Goal: Task Accomplishment & Management: Use online tool/utility

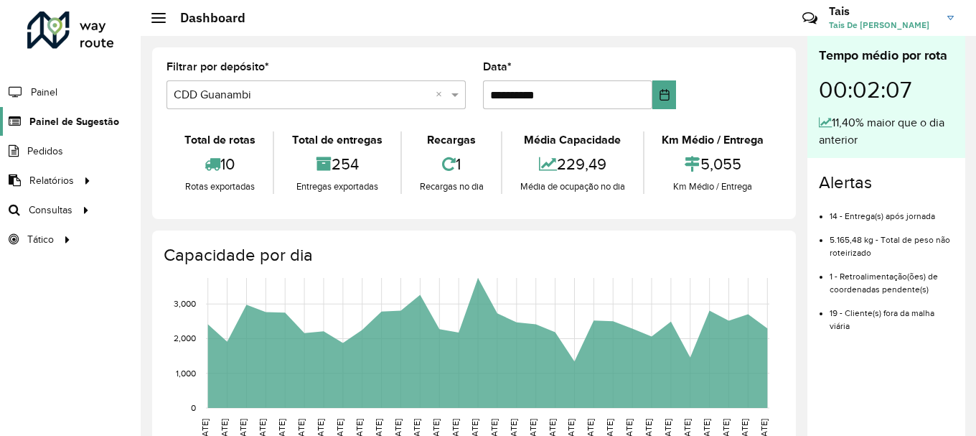
click at [73, 121] on span "Painel de Sugestão" at bounding box center [74, 121] width 90 height 15
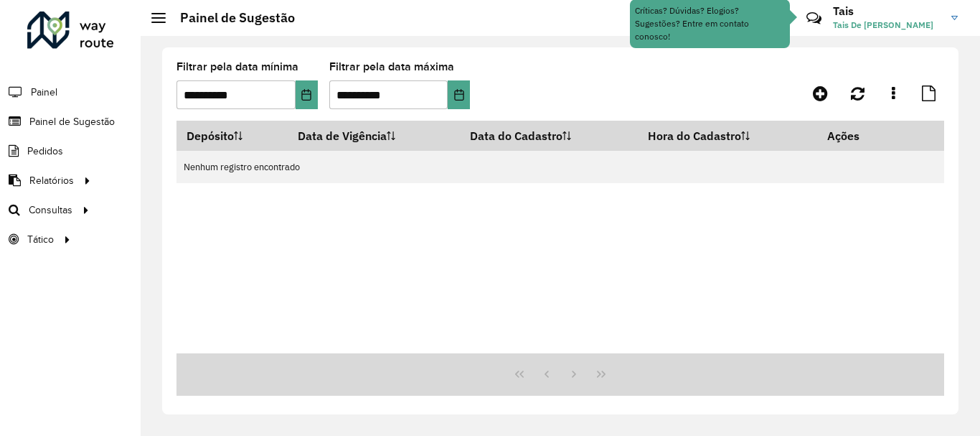
click at [59, 92] on li "Painel" at bounding box center [70, 92] width 141 height 30
click at [29, 93] on link "Painel" at bounding box center [30, 92] width 60 height 29
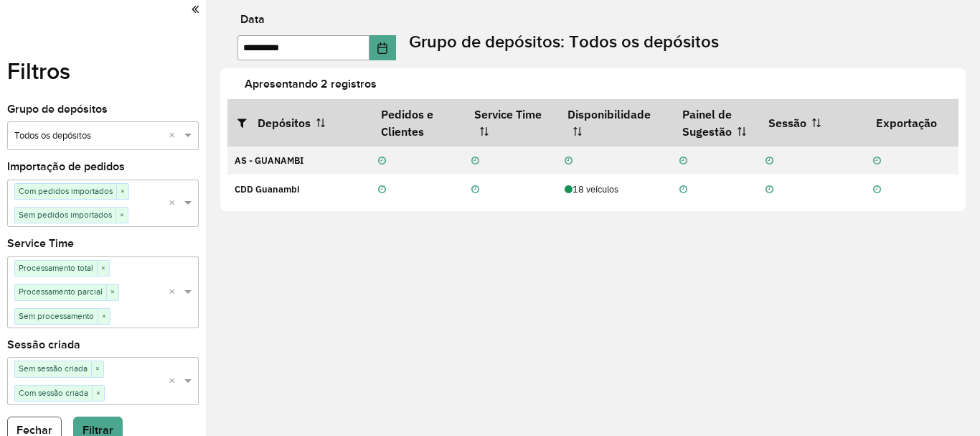
click at [37, 421] on button "Fechar" at bounding box center [34, 429] width 55 height 27
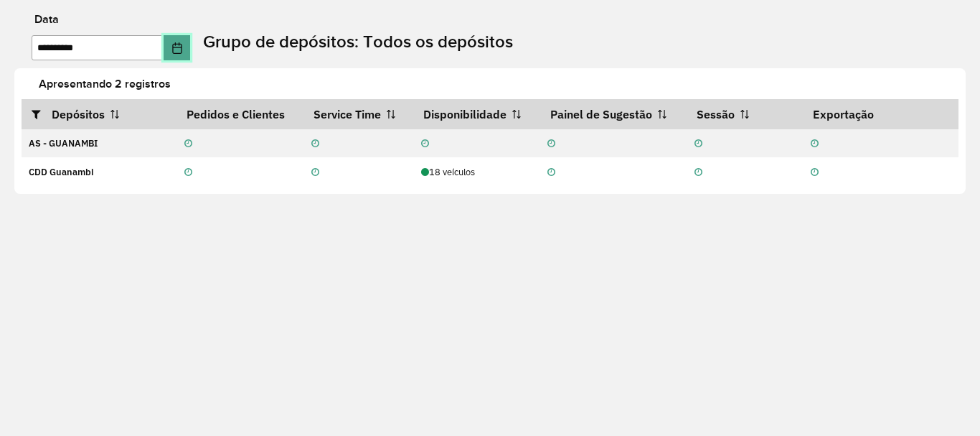
click at [182, 52] on icon "Choose Date" at bounding box center [176, 47] width 9 height 11
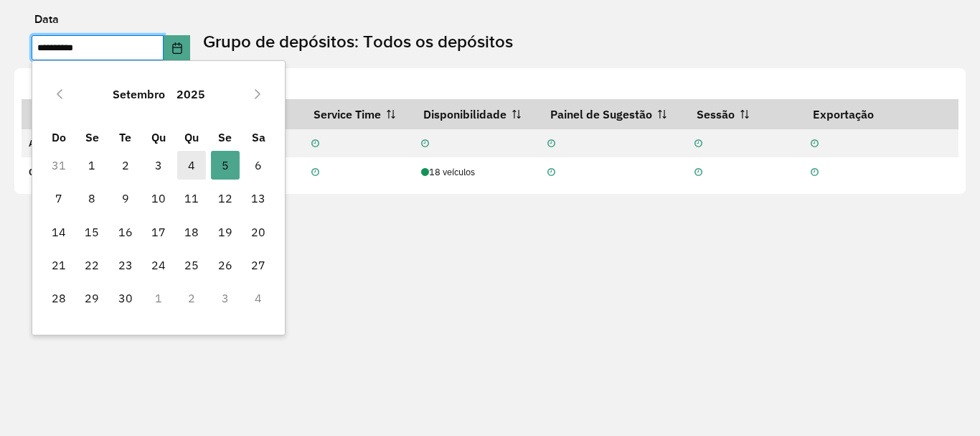
click at [186, 162] on span "4" at bounding box center [191, 165] width 29 height 29
type input "**********"
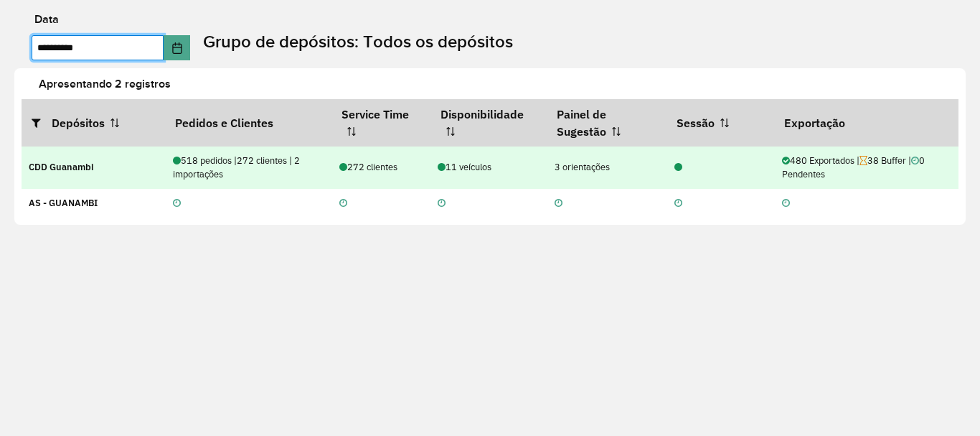
click at [78, 183] on td "CDD Guanambi" at bounding box center [94, 167] width 144 height 42
click at [95, 167] on td "CDD Guanambi" at bounding box center [94, 167] width 144 height 42
click at [106, 164] on td "CDD Guanambi" at bounding box center [94, 167] width 144 height 42
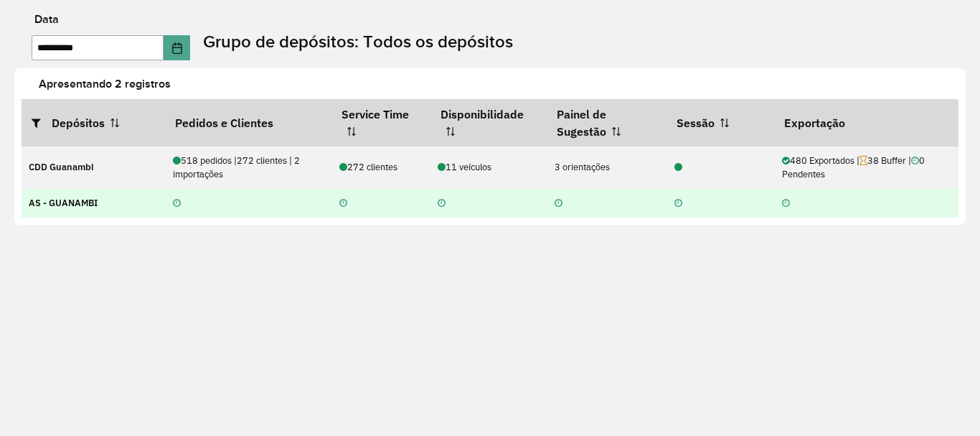
click at [209, 215] on td at bounding box center [248, 203] width 167 height 29
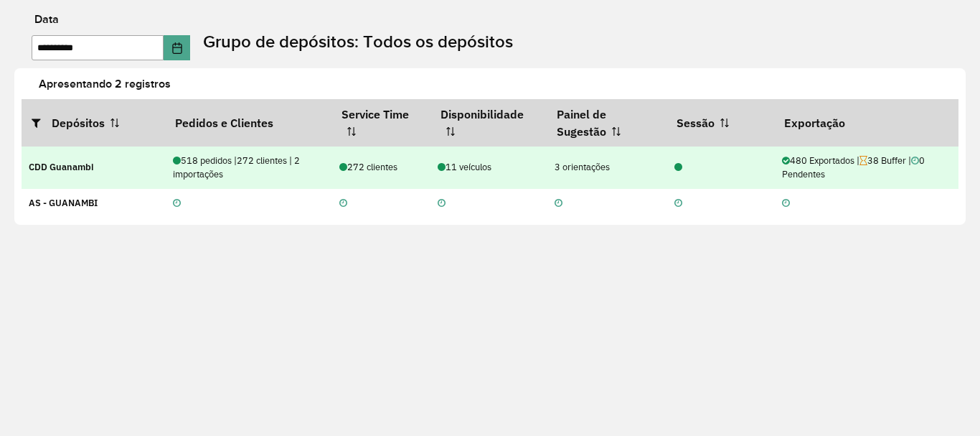
click at [289, 172] on div "518 pedidos | 272 clientes | 2 importações" at bounding box center [248, 167] width 151 height 27
click at [900, 165] on div "480 Exportados | 38 Buffer | 0 Pendentes" at bounding box center [866, 167] width 169 height 27
click at [187, 167] on div "518 pedidos | 272 clientes | 2 importações" at bounding box center [248, 167] width 151 height 27
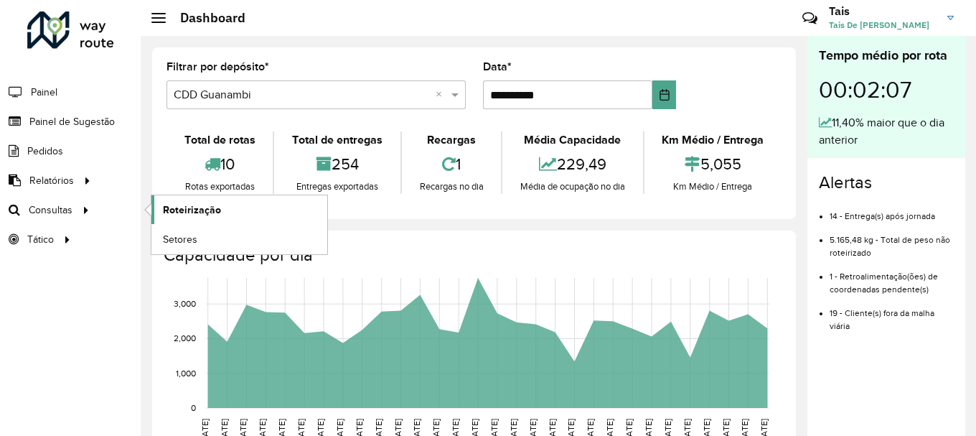
click at [183, 210] on span "Roteirização" at bounding box center [192, 209] width 58 height 15
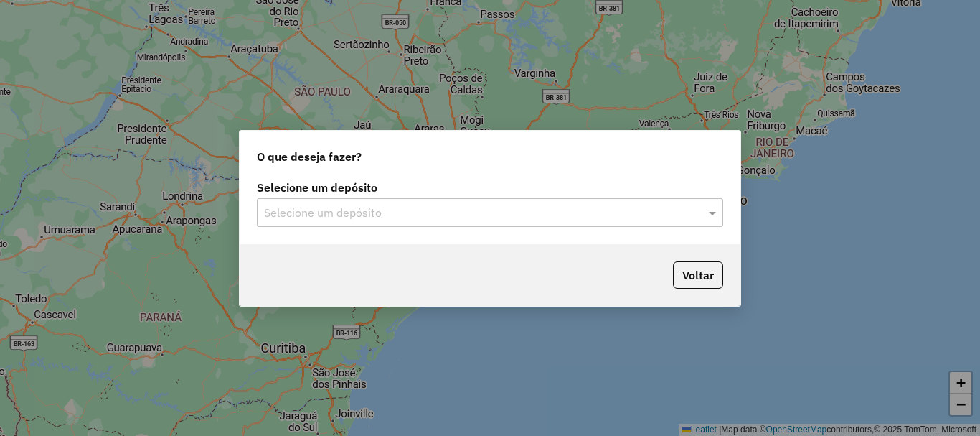
click at [459, 220] on input "text" at bounding box center [475, 213] width 423 height 17
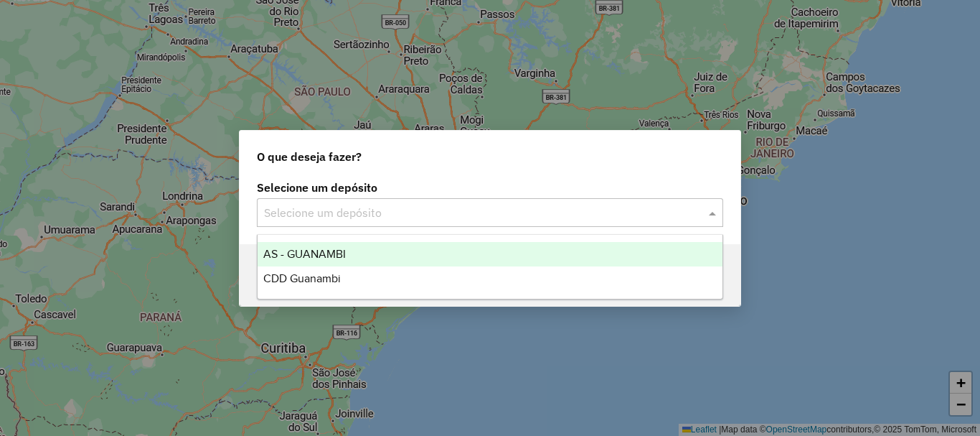
click at [330, 255] on span "AS - GUANAMBI" at bounding box center [304, 254] width 83 height 12
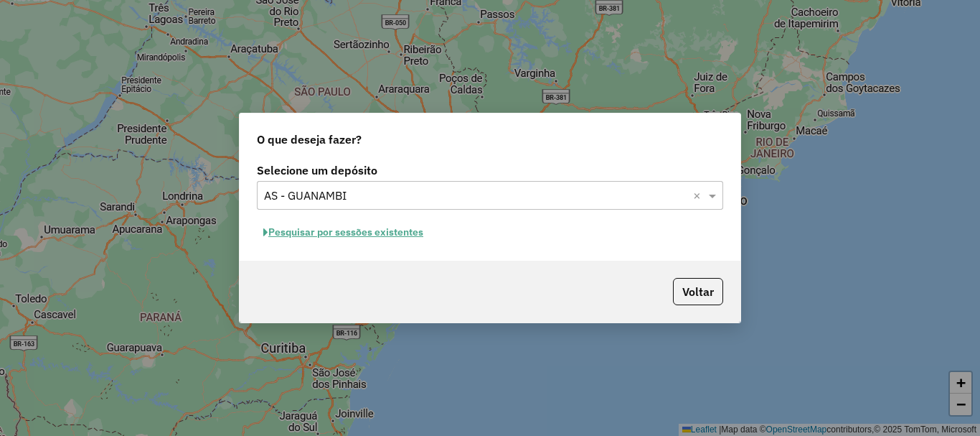
click at [416, 206] on div "Selecione um depósito × AS - GUANAMBI ×" at bounding box center [490, 195] width 467 height 29
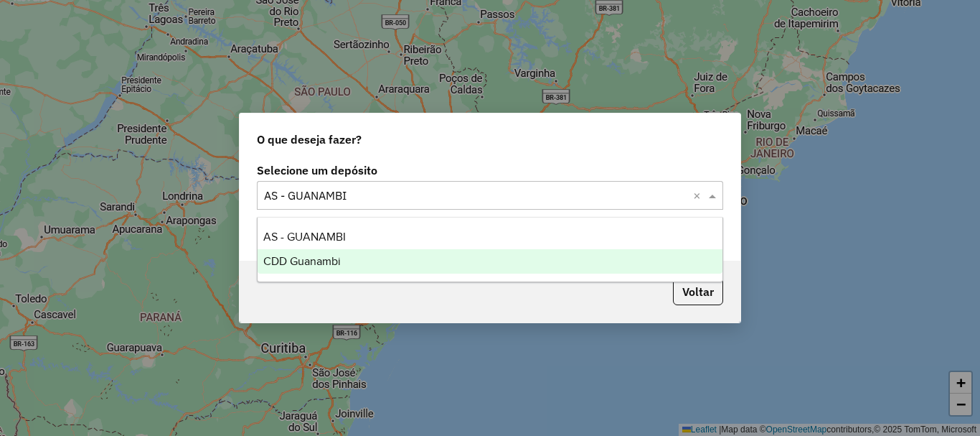
drag, startPoint x: 395, startPoint y: 272, endPoint x: 624, endPoint y: 253, distance: 229.7
click at [395, 271] on div "CDD Guanambi" at bounding box center [490, 261] width 465 height 24
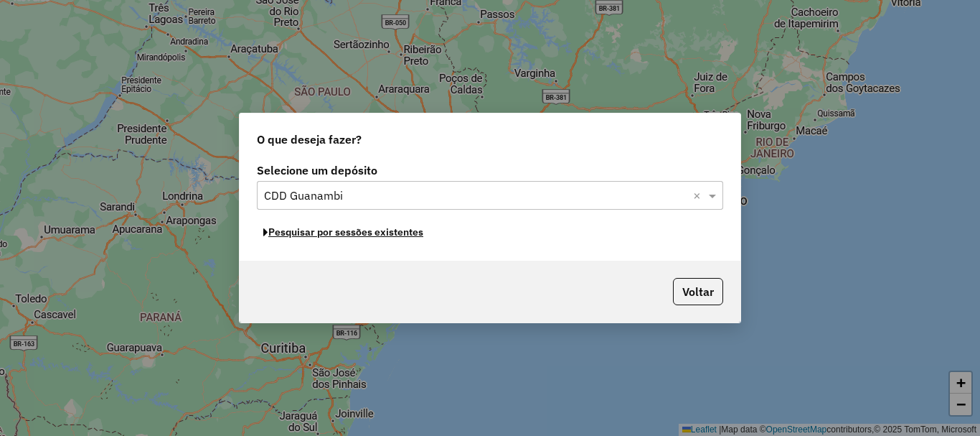
click at [420, 228] on button "Pesquisar por sessões existentes" at bounding box center [343, 232] width 173 height 22
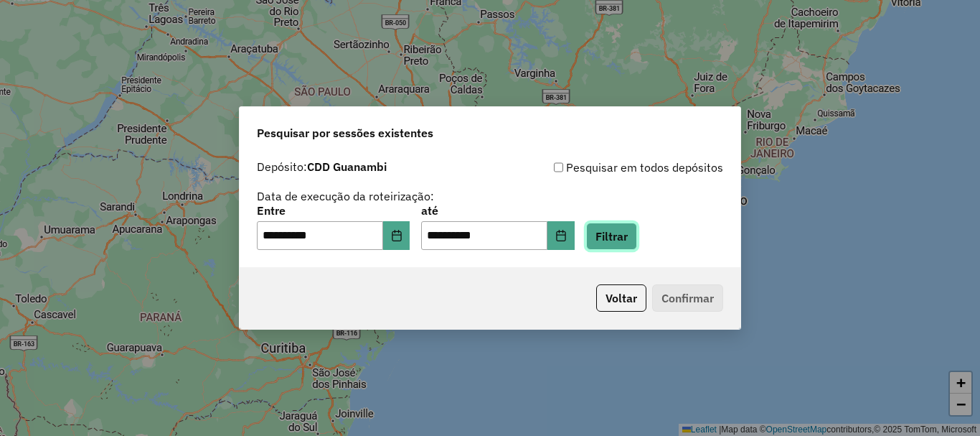
click at [622, 237] on button "Filtrar" at bounding box center [611, 235] width 51 height 27
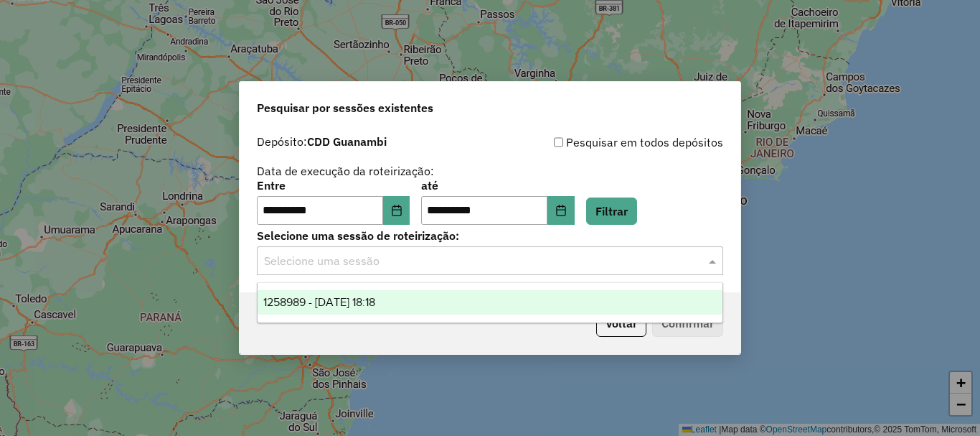
click at [337, 261] on input "text" at bounding box center [475, 261] width 423 height 17
click at [340, 308] on div "1258989 - 04/09/2025 18:18" at bounding box center [490, 302] width 465 height 24
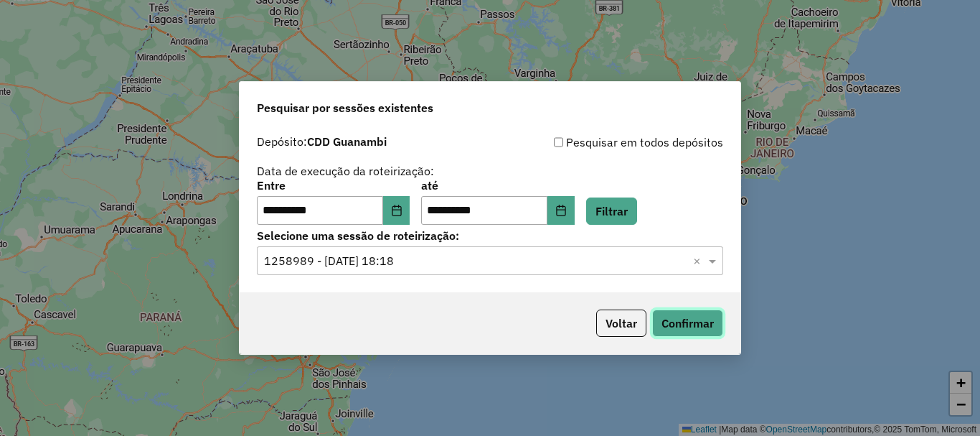
click at [687, 323] on button "Confirmar" at bounding box center [687, 322] width 71 height 27
click at [619, 330] on button "Voltar" at bounding box center [621, 322] width 50 height 27
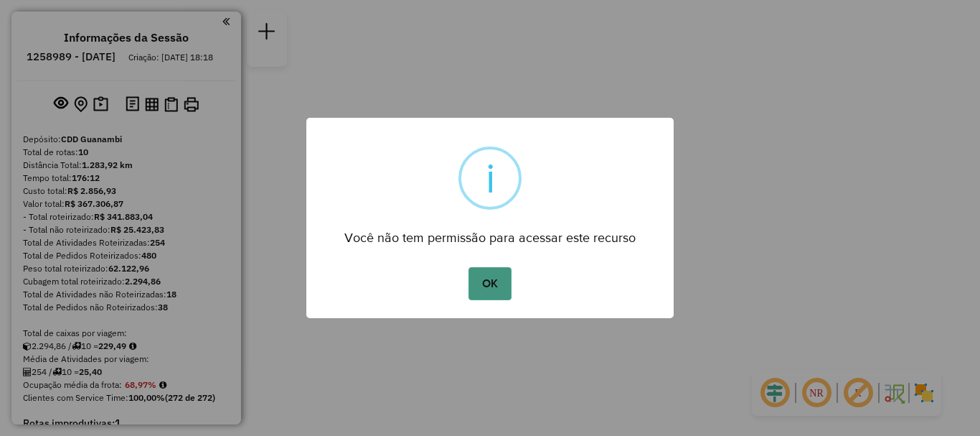
click at [485, 284] on button "OK" at bounding box center [490, 283] width 42 height 33
